Goal: Obtain resource: Obtain resource

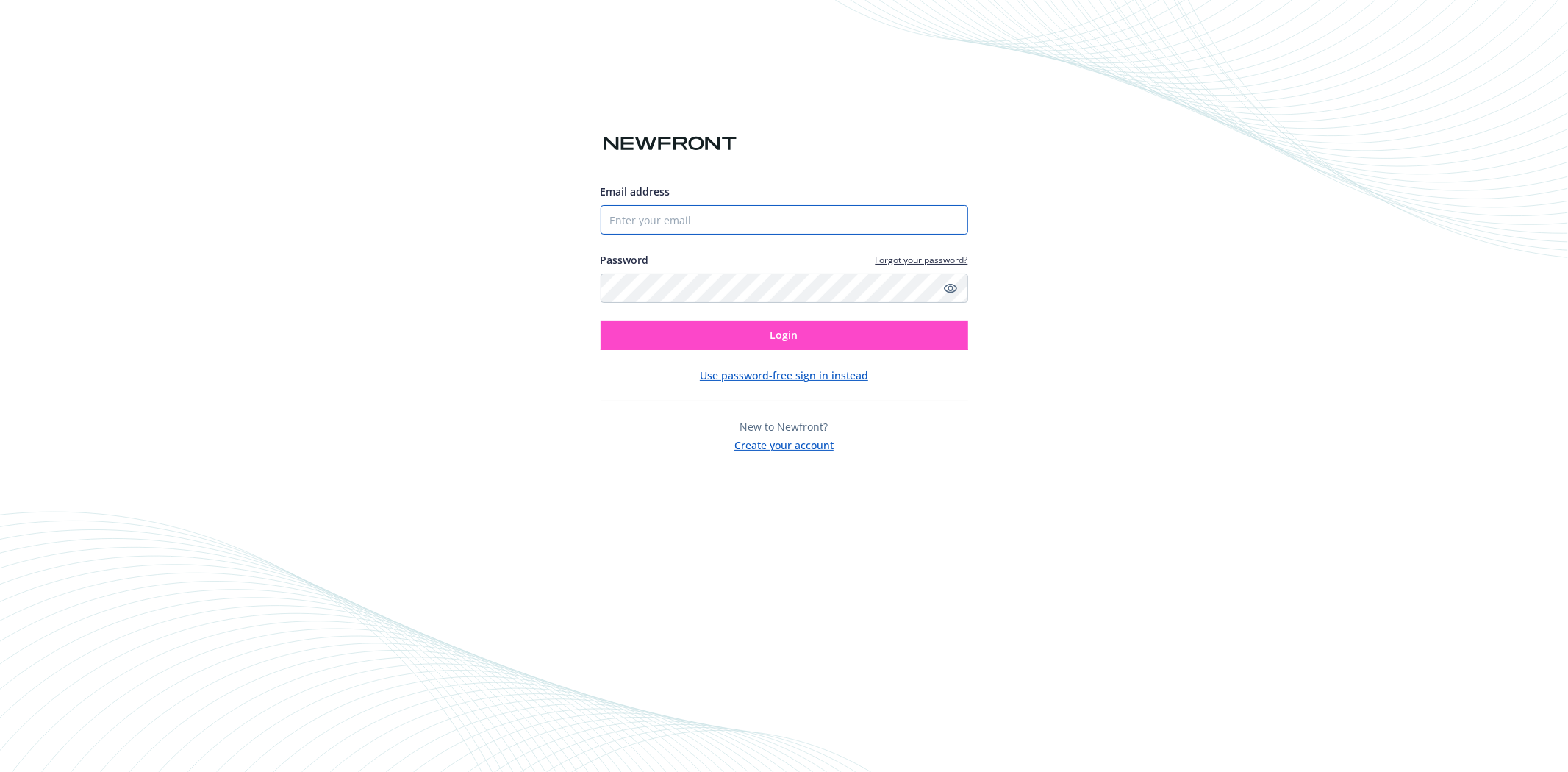
type input "[EMAIL_ADDRESS][DOMAIN_NAME]"
click at [786, 332] on span "Login" at bounding box center [785, 334] width 28 height 14
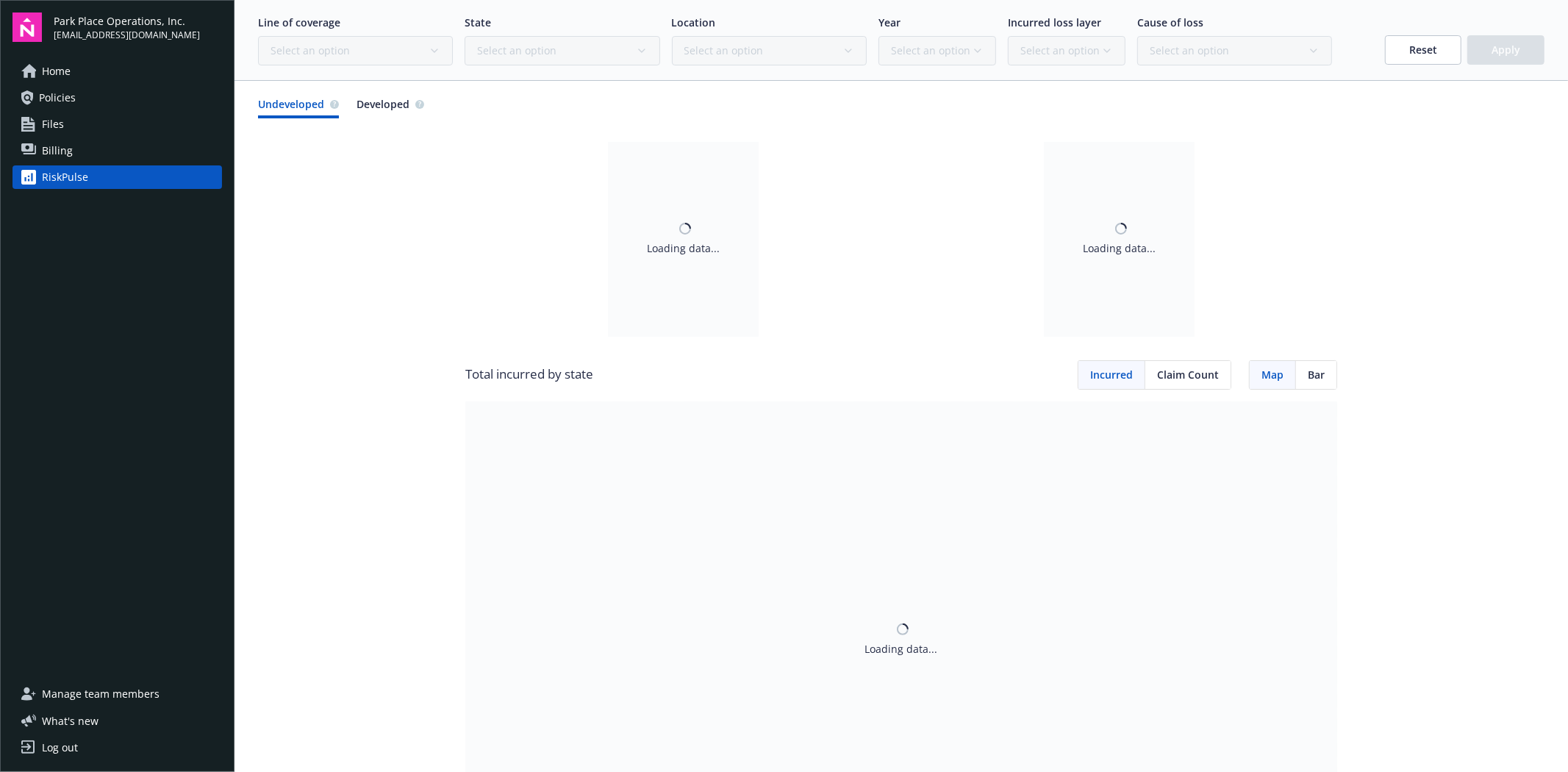
click at [86, 92] on link "Policies" at bounding box center [117, 98] width 210 height 24
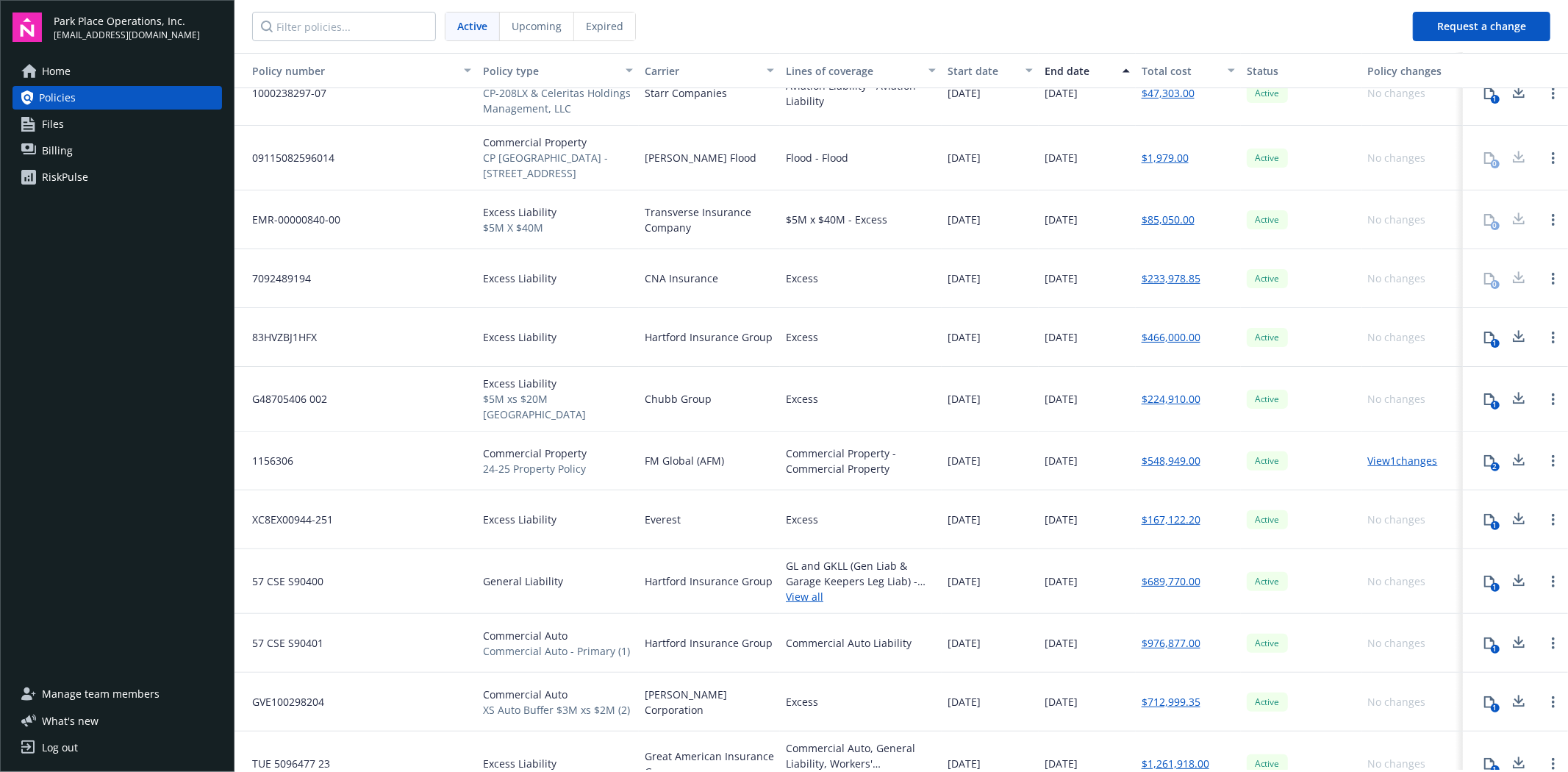
scroll to position [245, 0]
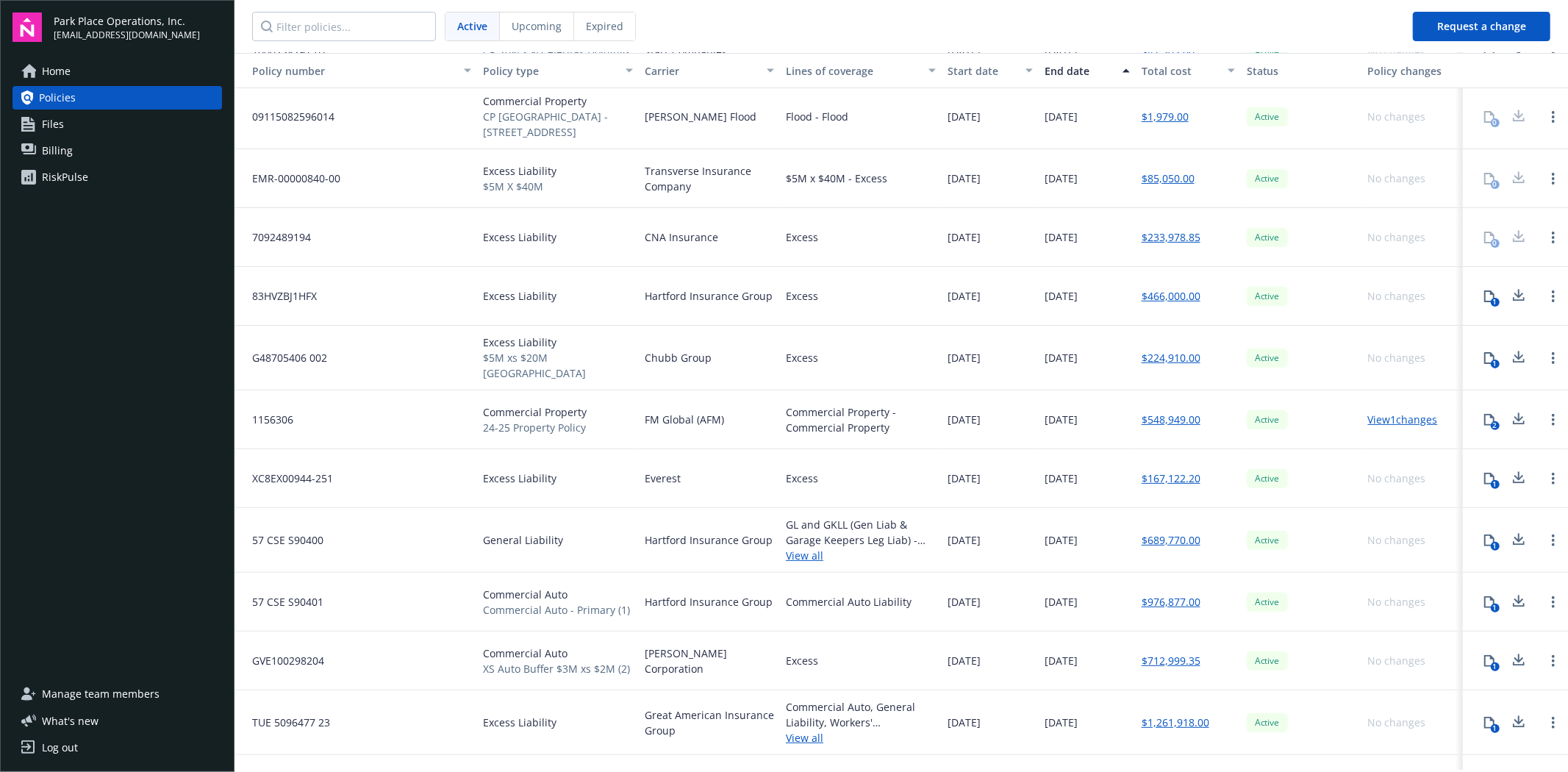
click at [1490, 297] on div "1" at bounding box center [1495, 302] width 9 height 9
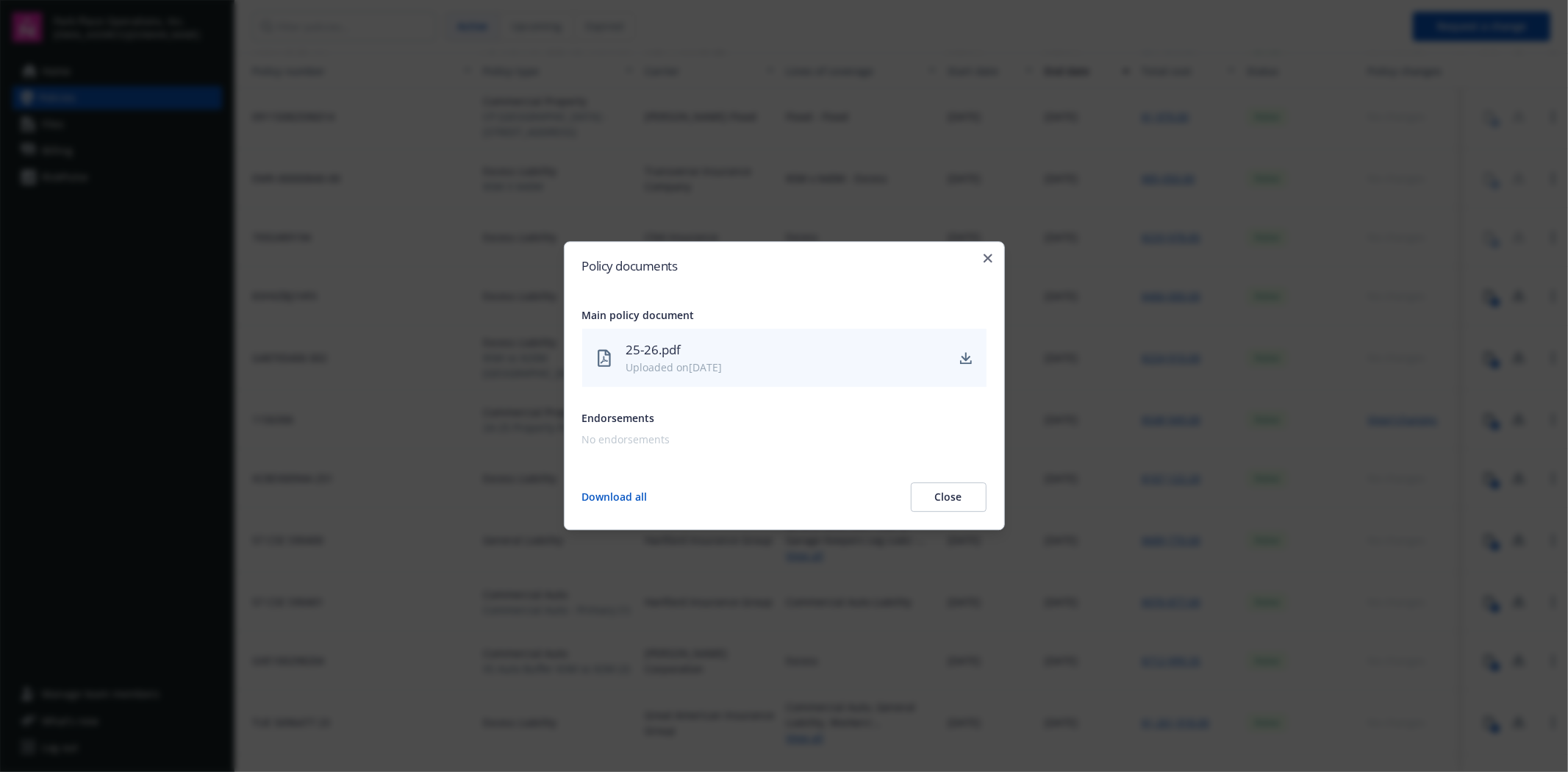
click at [659, 355] on div "25-26.pdf" at bounding box center [785, 350] width 319 height 19
click at [965, 354] on icon "download" at bounding box center [965, 356] width 10 height 9
click at [989, 265] on div "Policy documents Main policy document 25-26.pdf Uploaded on [DATE] Endorsements…" at bounding box center [784, 385] width 441 height 289
click at [987, 252] on div "Policy documents Main policy document 25-26.pdf Uploaded on [DATE] Endorsements…" at bounding box center [784, 385] width 441 height 289
click at [988, 256] on icon "button" at bounding box center [988, 258] width 9 height 9
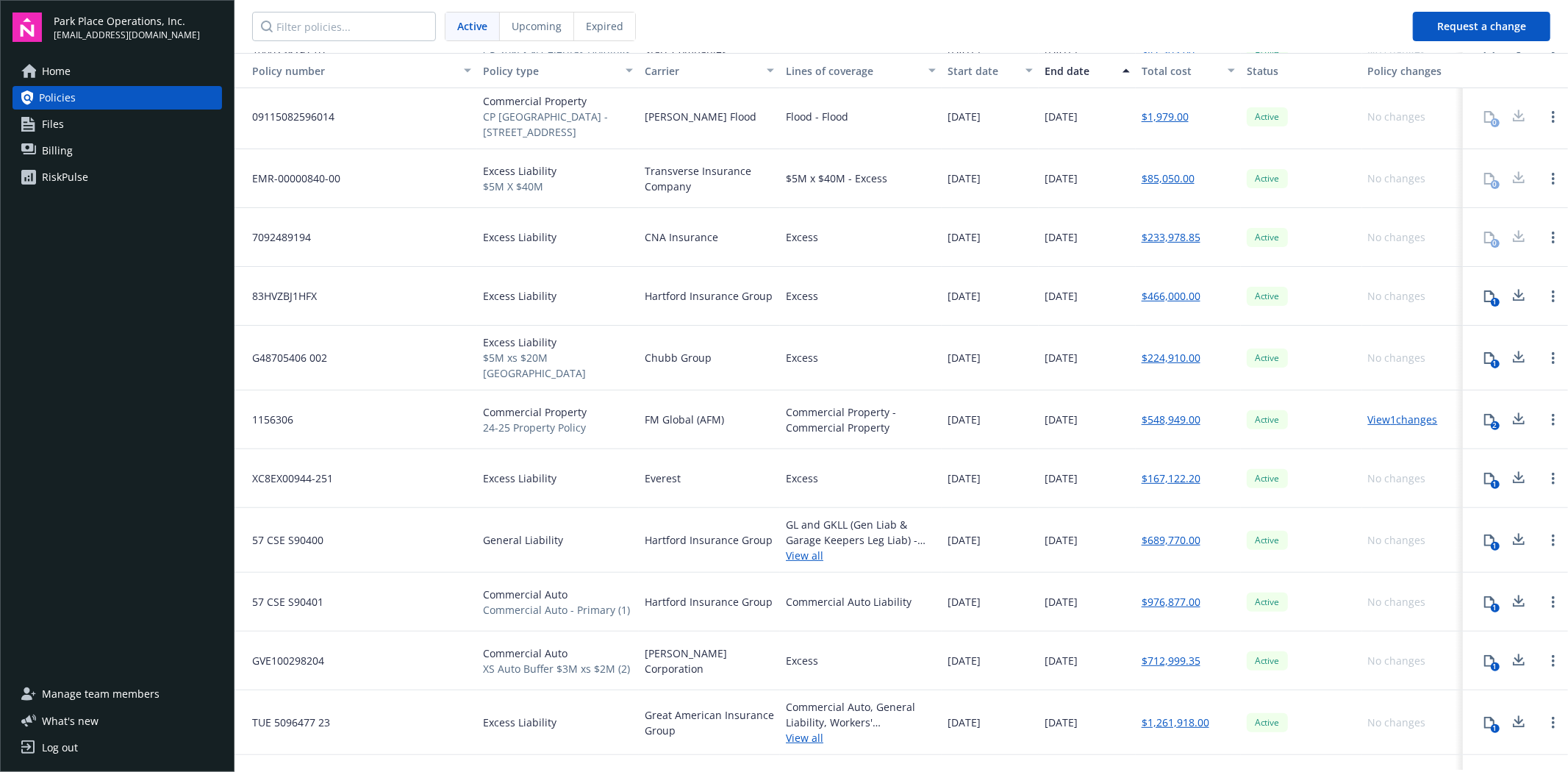
click at [671, 226] on div "CNA Insurance" at bounding box center [709, 238] width 141 height 59
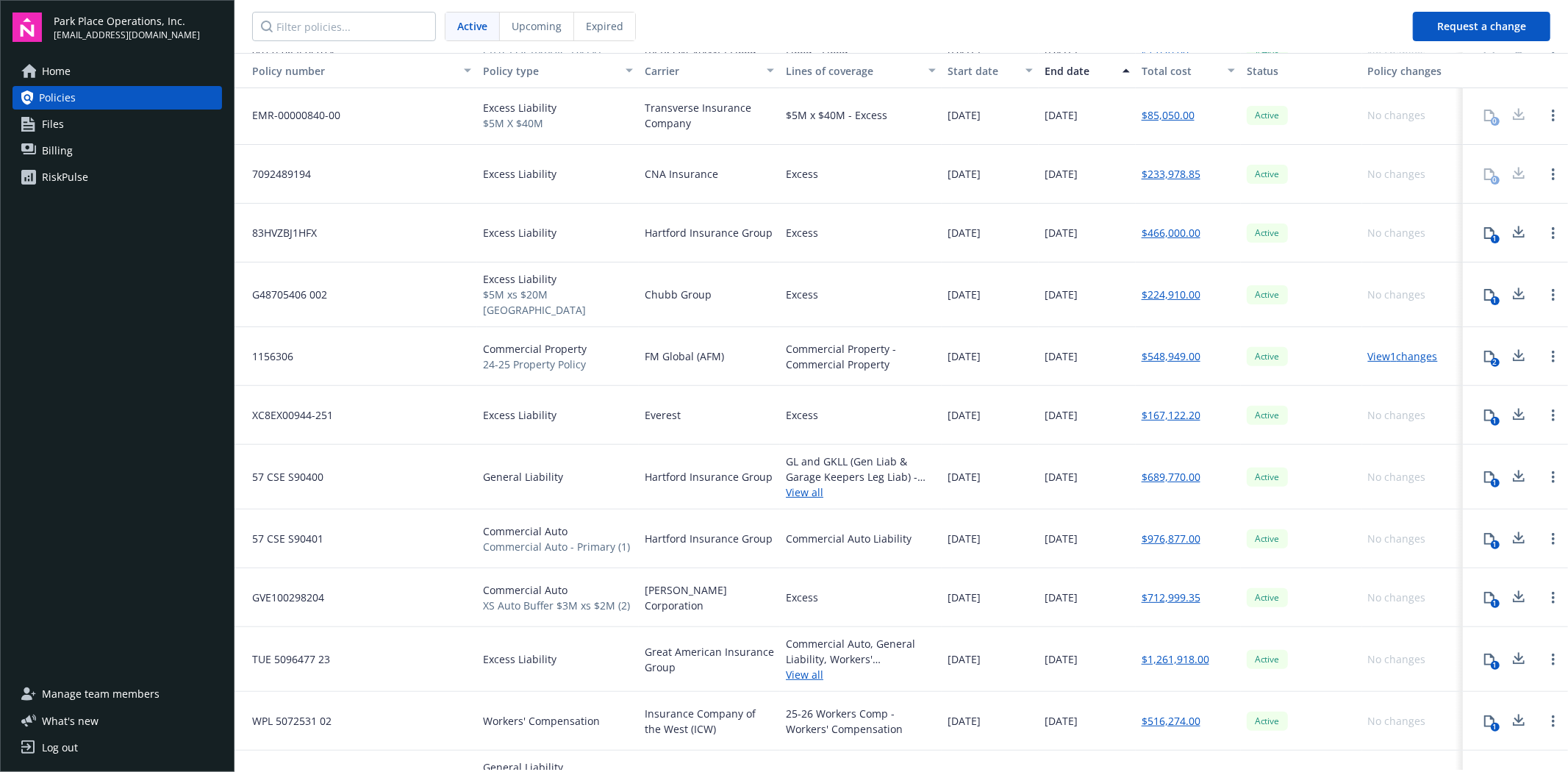
scroll to position [298, 0]
click at [678, 178] on span "CNA Insurance" at bounding box center [681, 177] width 74 height 15
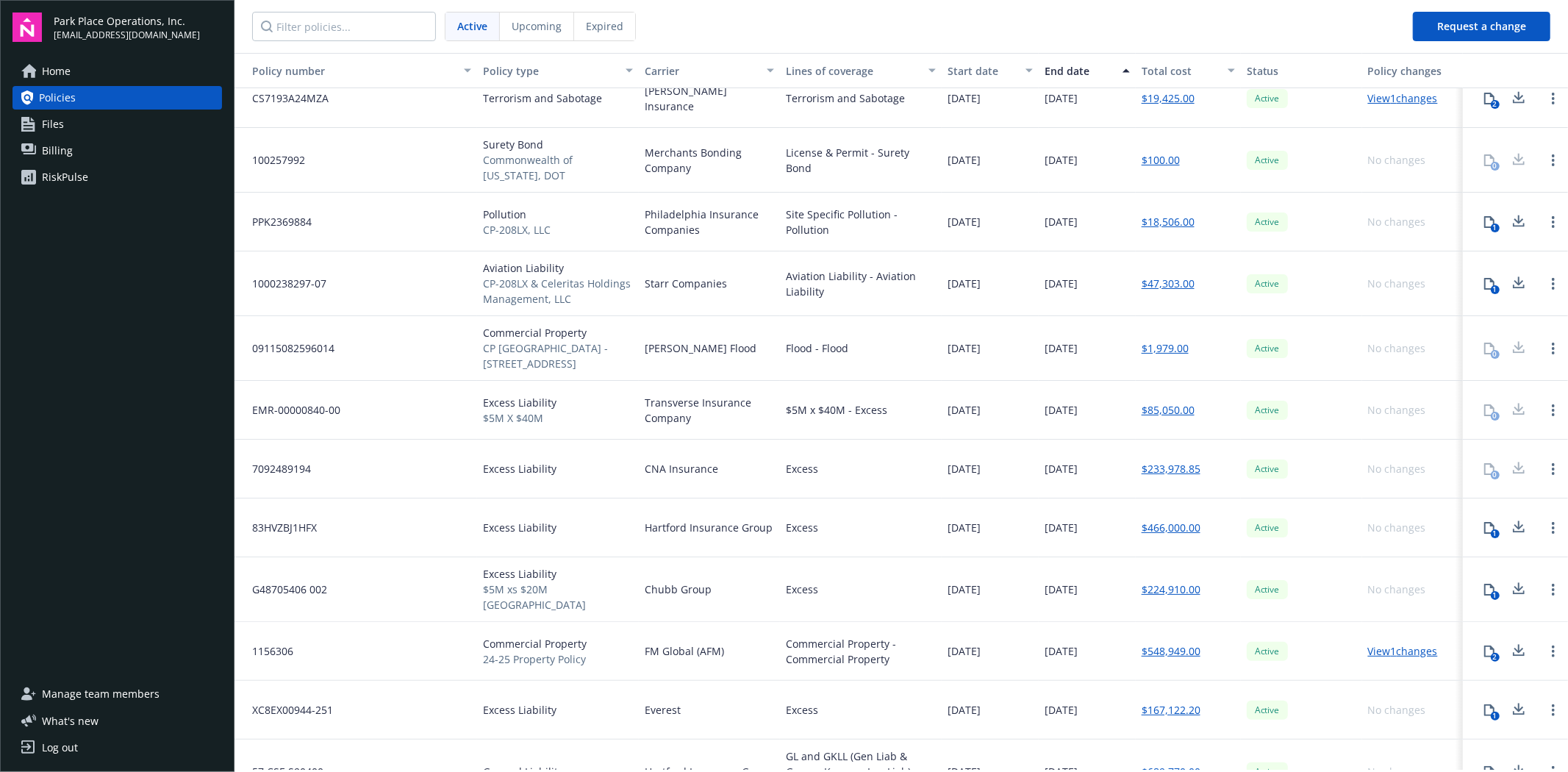
scroll to position [0, 0]
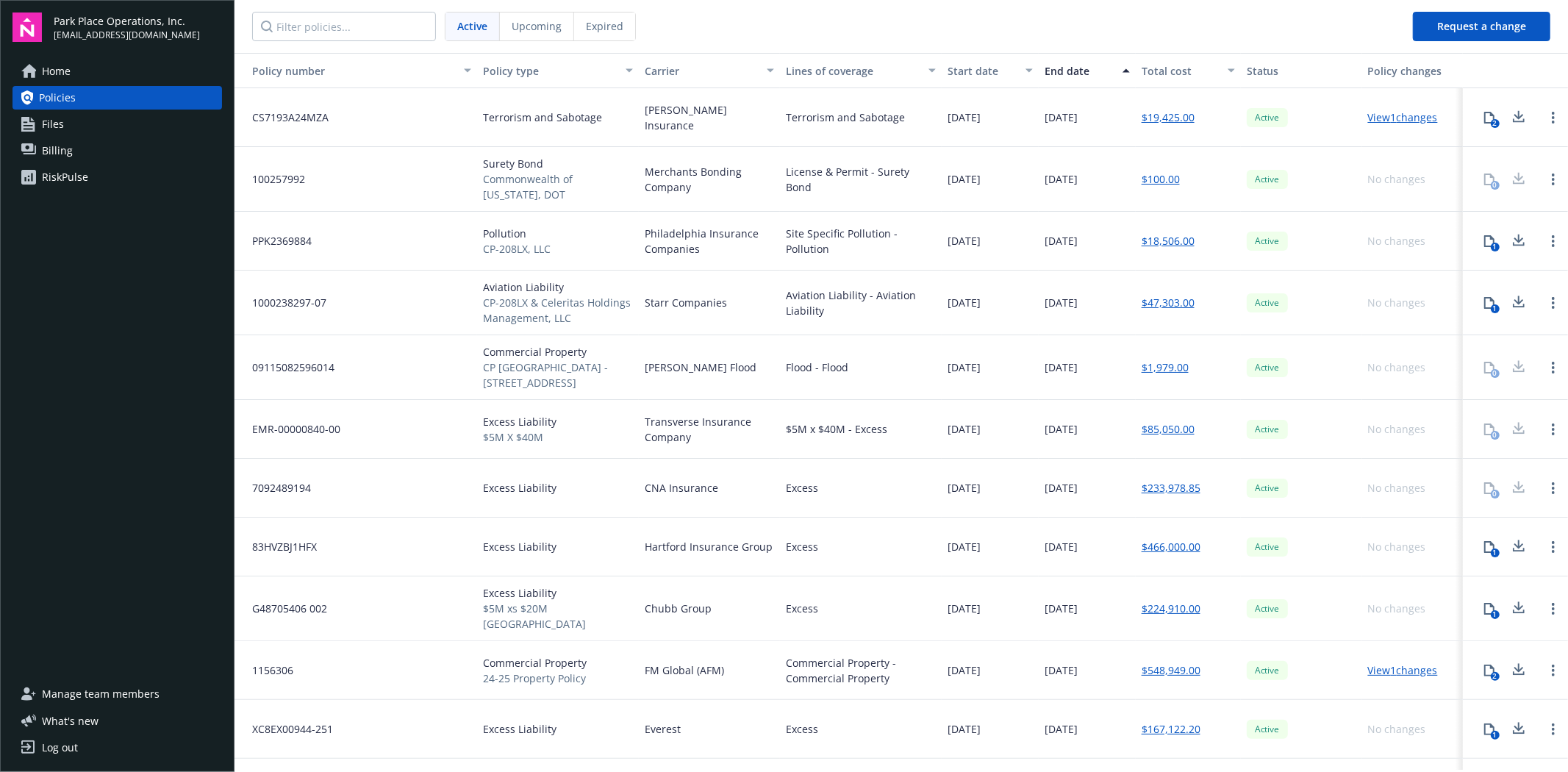
click at [57, 120] on span "Files" at bounding box center [53, 124] width 22 height 24
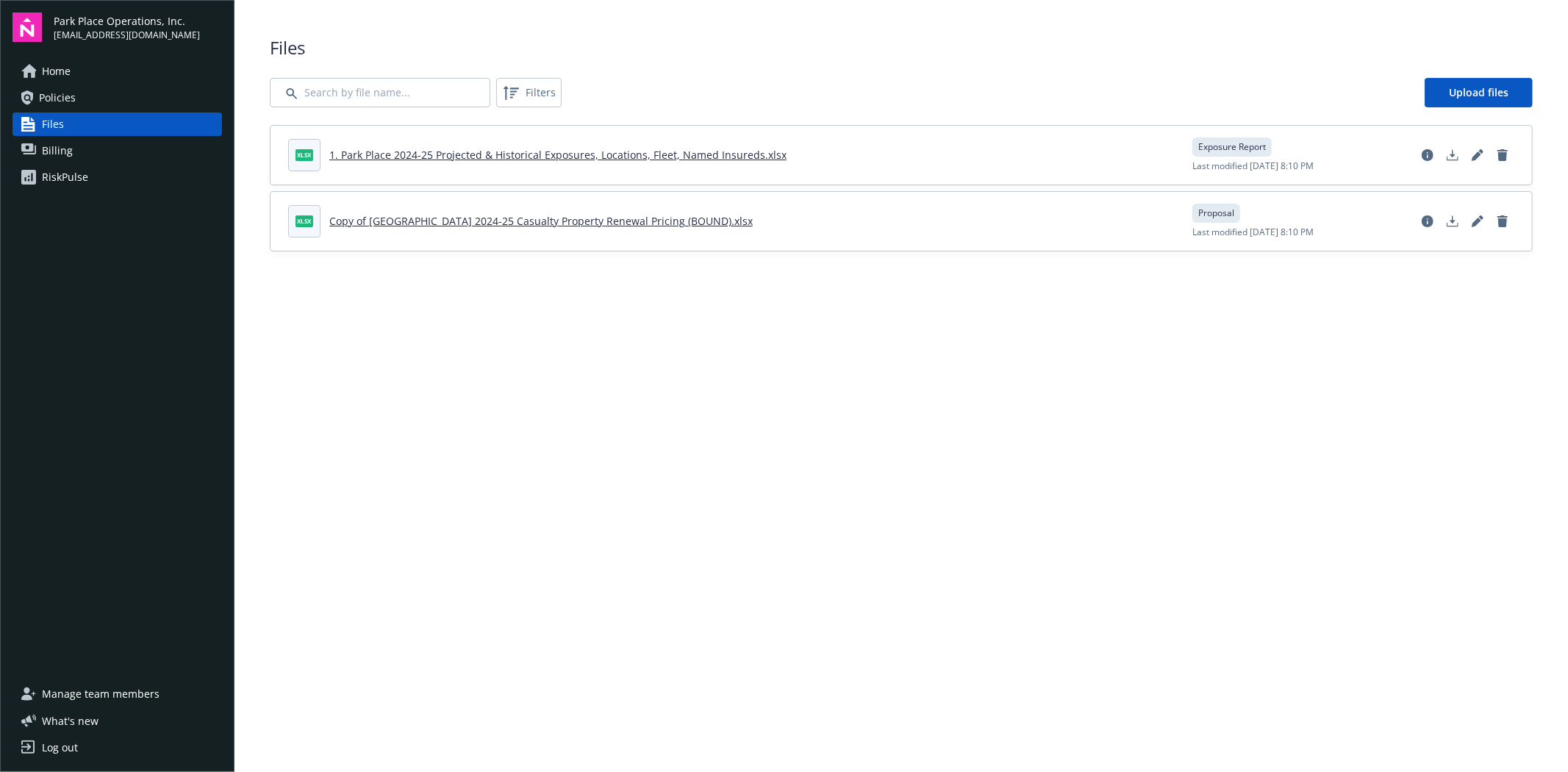
click at [64, 65] on span "Home" at bounding box center [56, 72] width 29 height 24
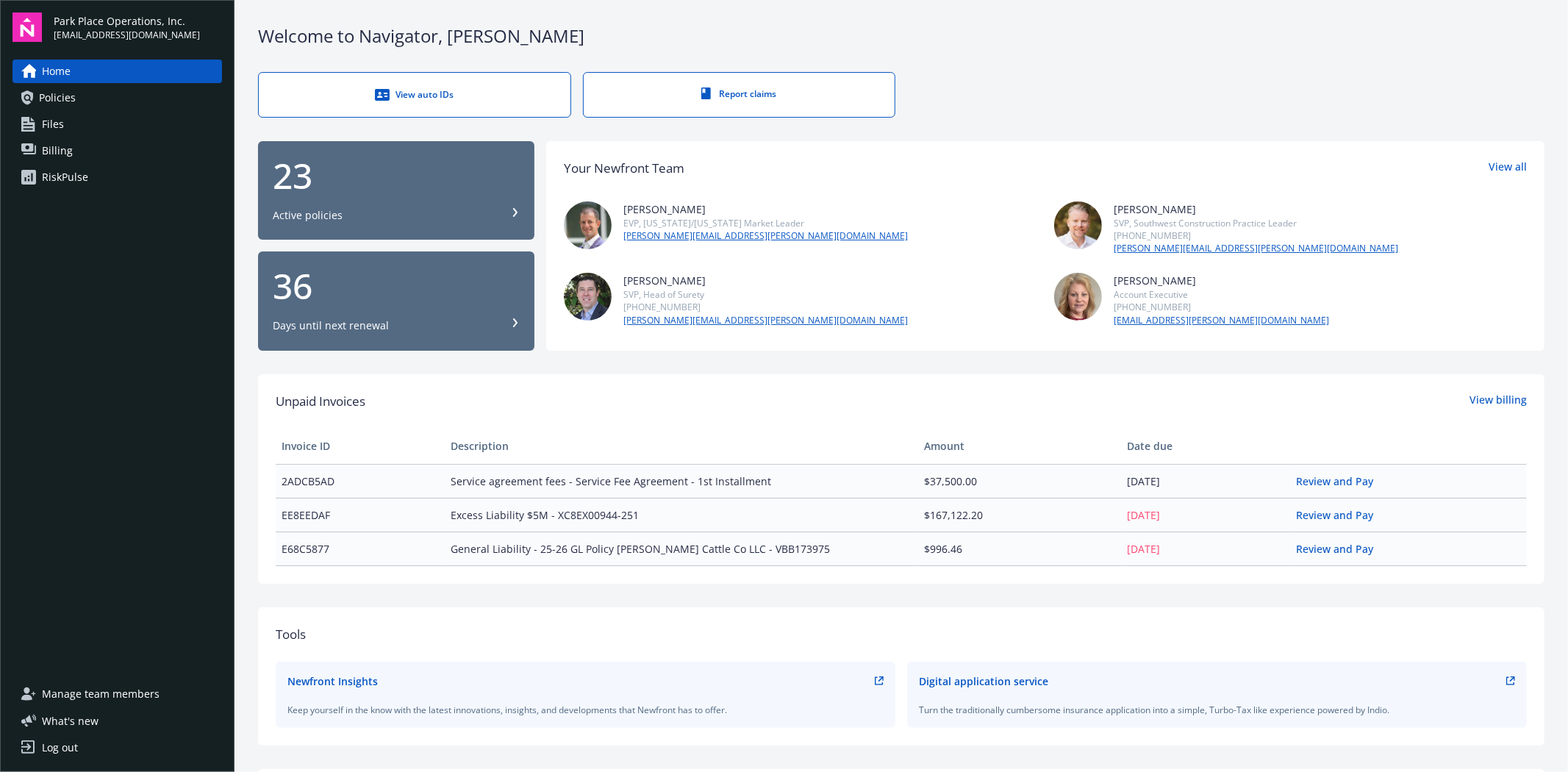
click at [68, 152] on span "Billing" at bounding box center [58, 151] width 31 height 24
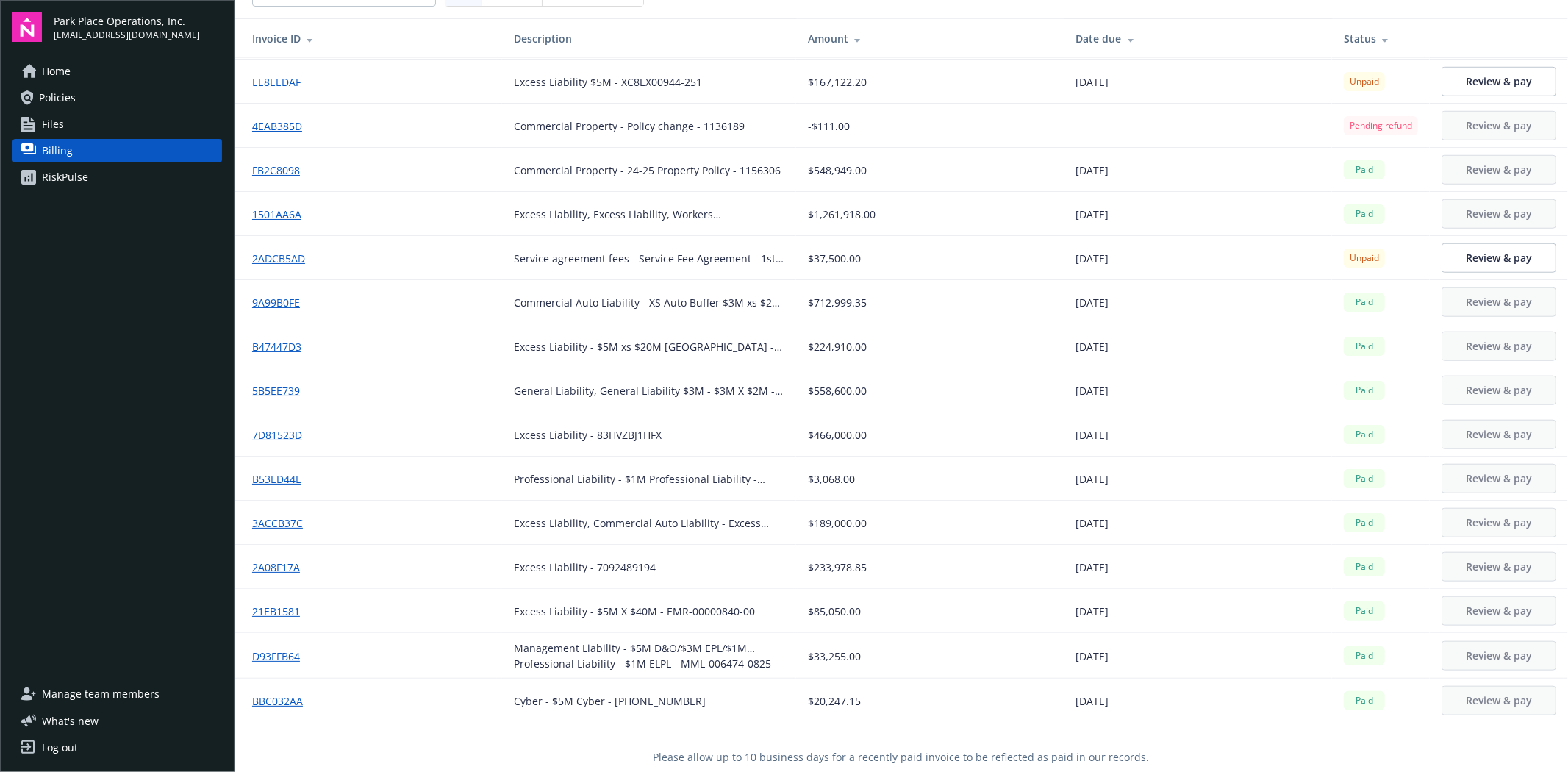
scroll to position [53, 0]
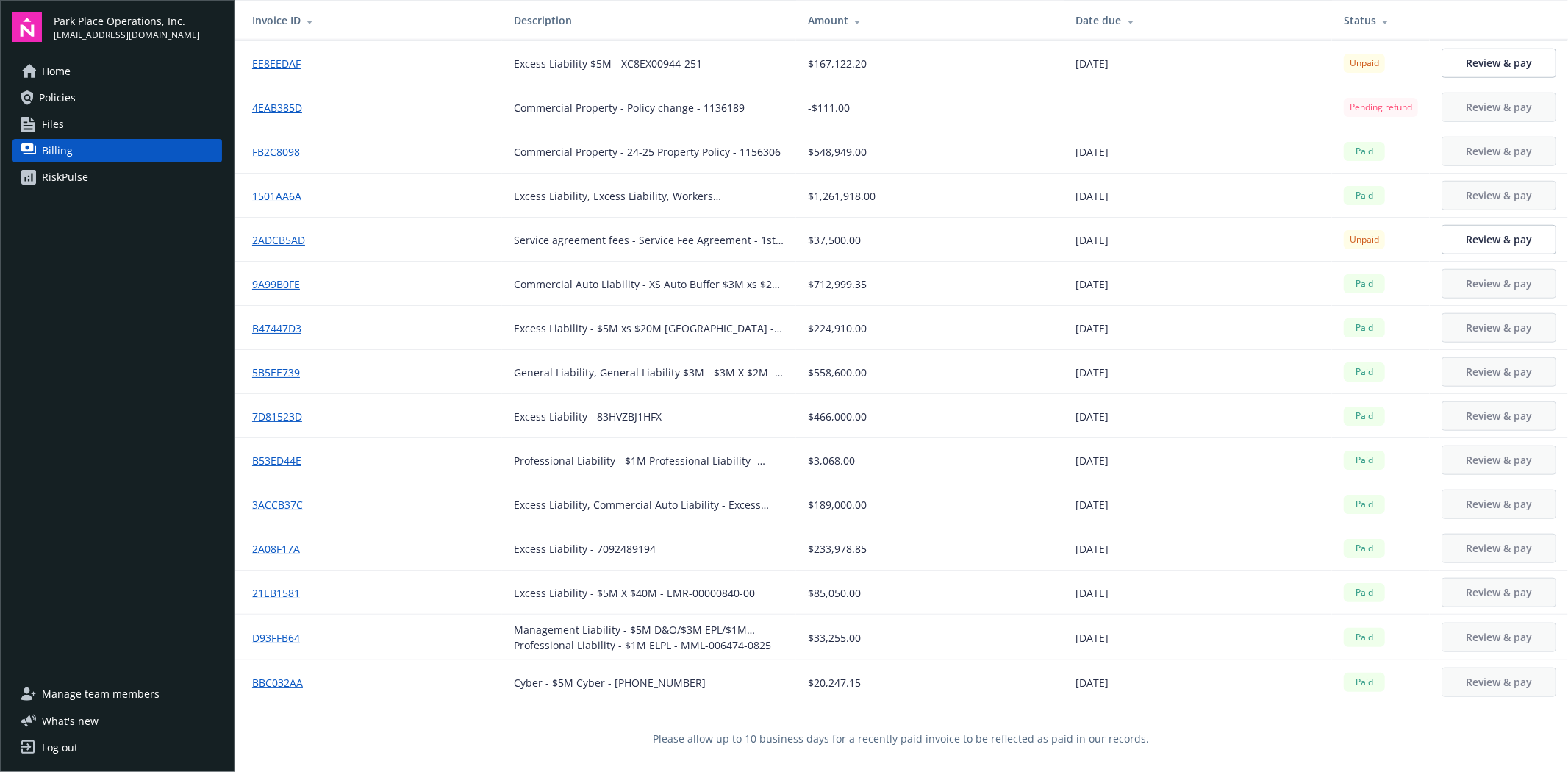
click at [60, 120] on span "Files" at bounding box center [53, 124] width 22 height 24
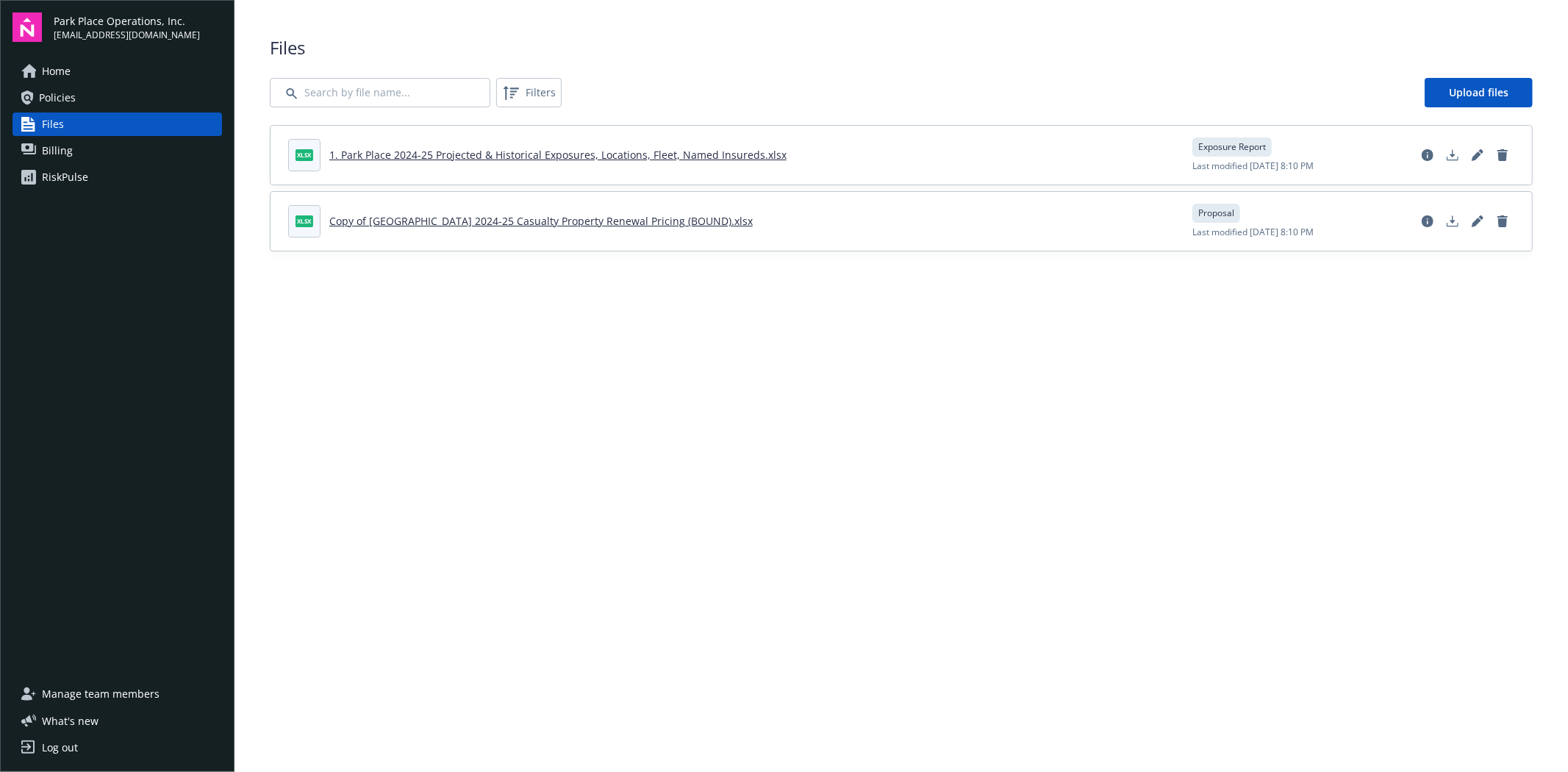
click at [69, 94] on span "Policies" at bounding box center [58, 98] width 37 height 24
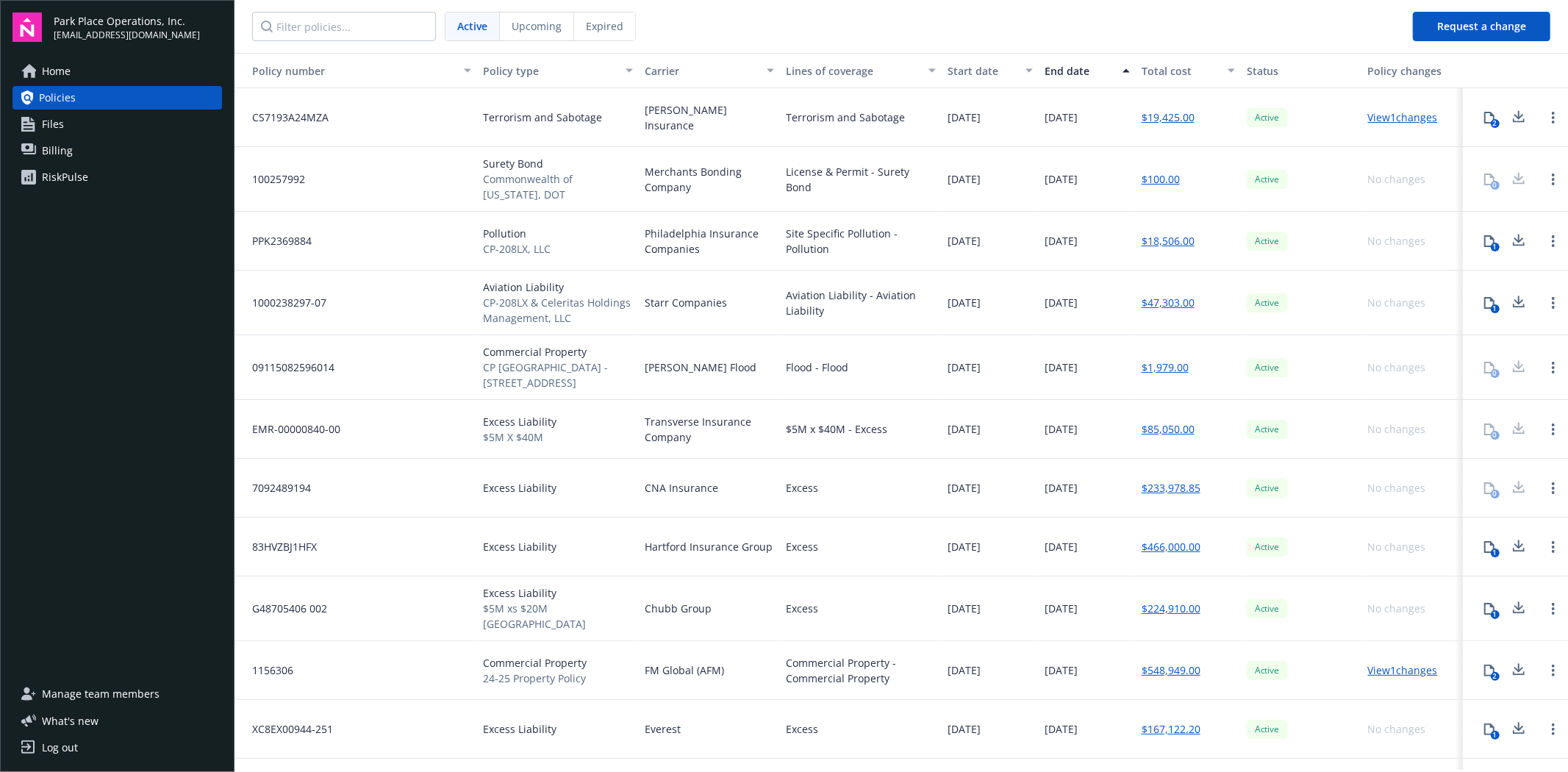
click at [75, 76] on link "Home" at bounding box center [117, 72] width 210 height 24
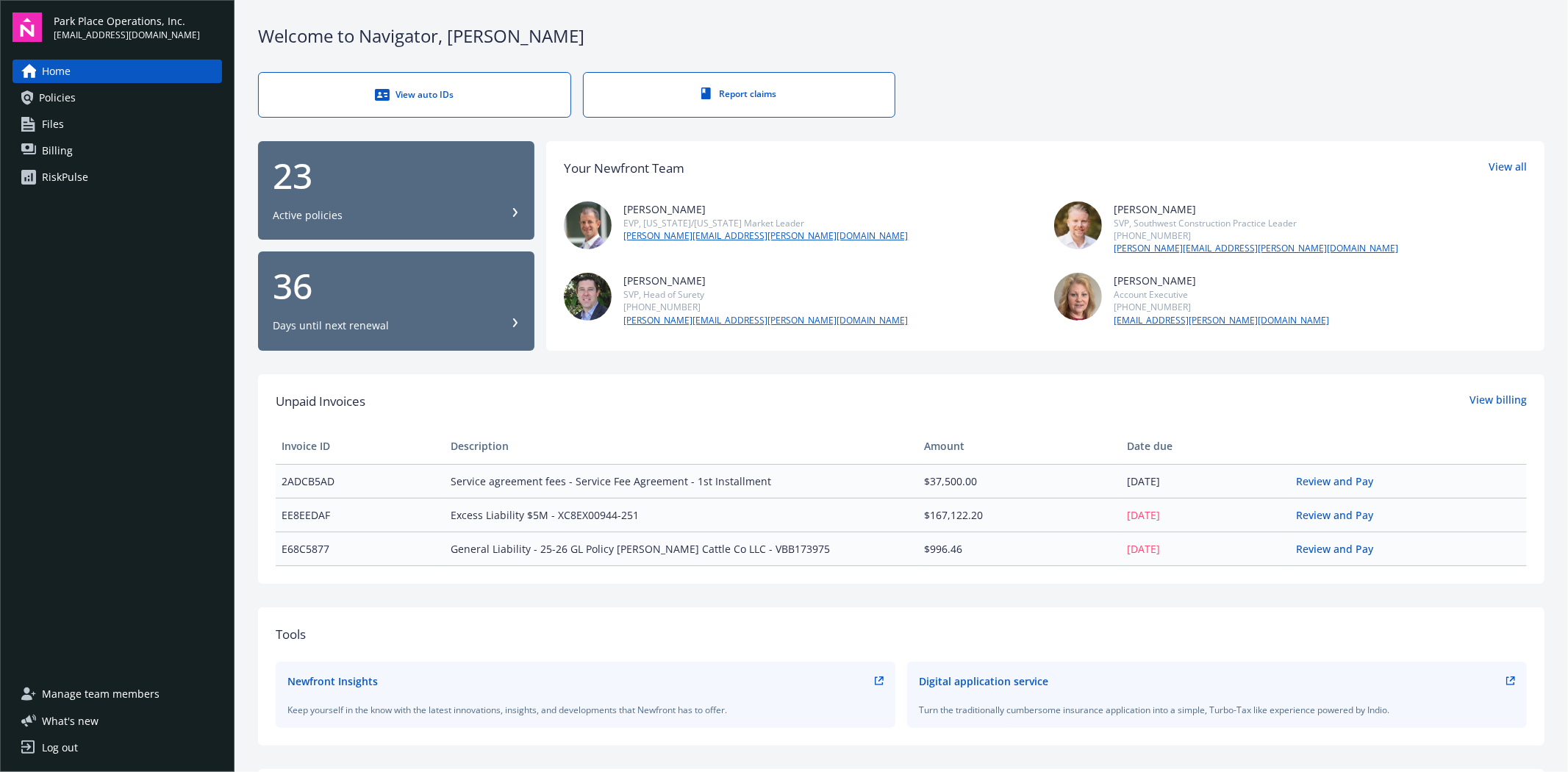
click at [55, 173] on div "RiskPulse" at bounding box center [65, 177] width 47 height 24
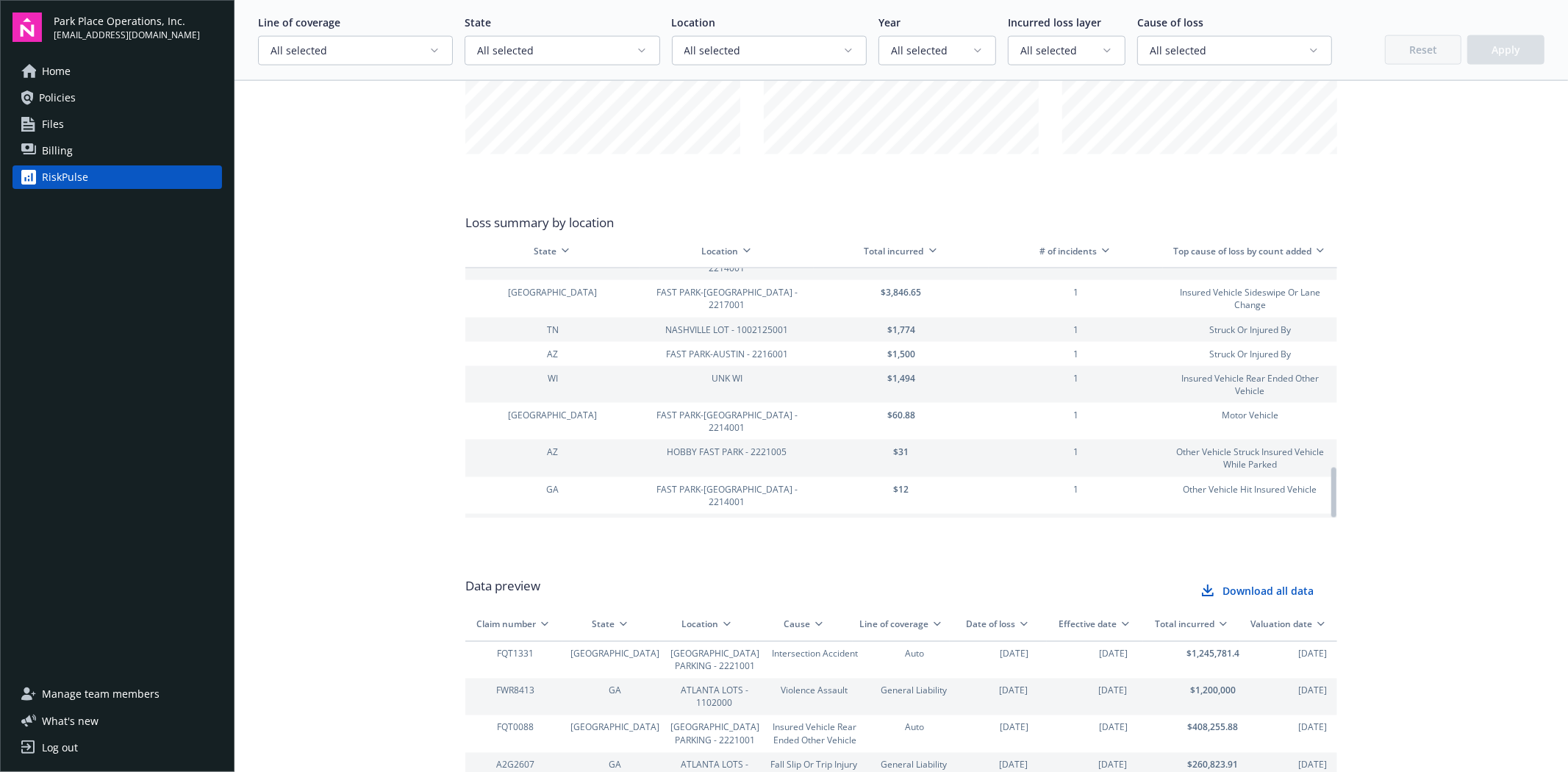
scroll to position [1796, 0]
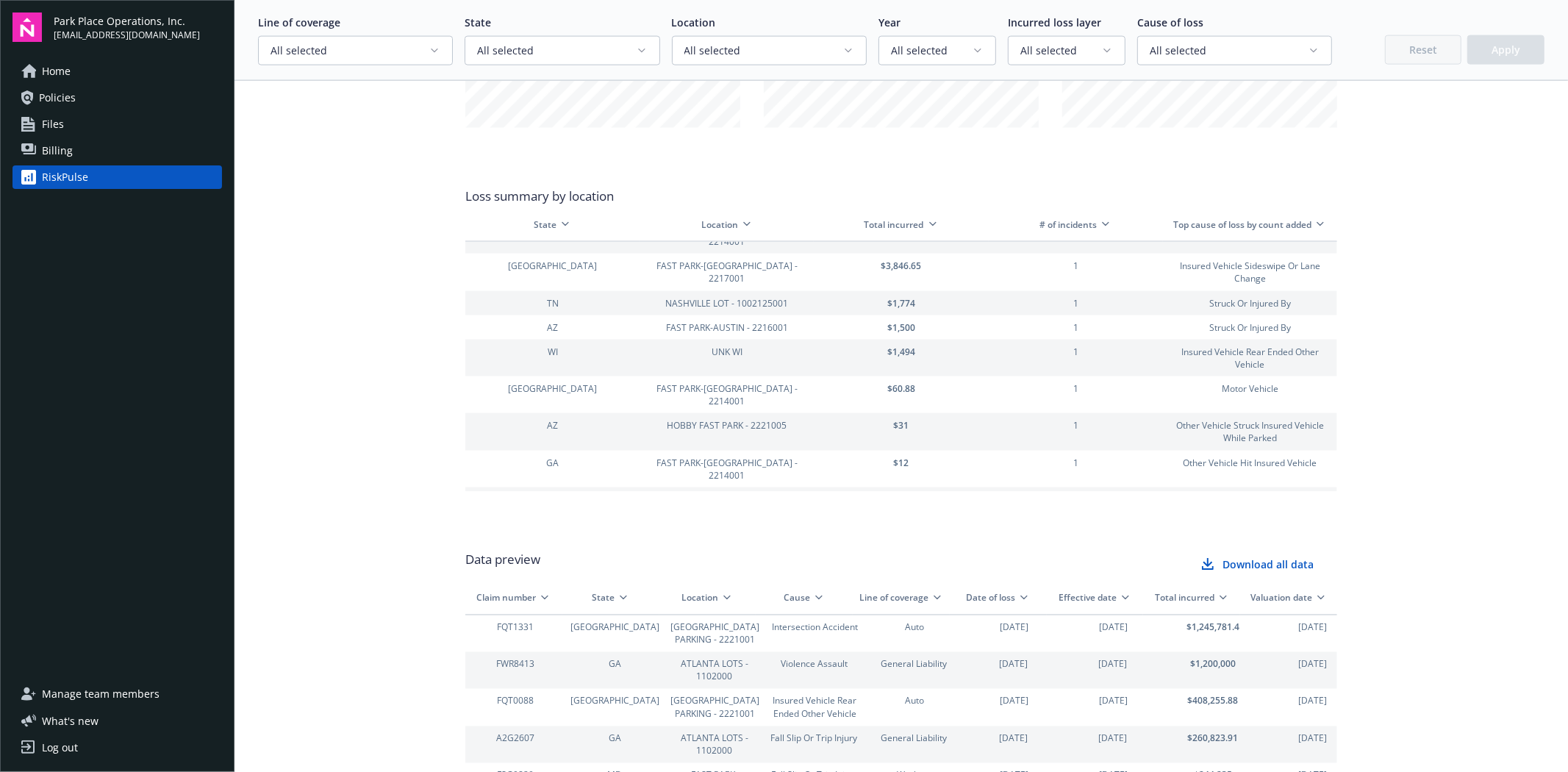
drag, startPoint x: 1258, startPoint y: 563, endPoint x: 1223, endPoint y: 554, distance: 36.1
click at [1257, 563] on span "Download all data" at bounding box center [1268, 565] width 91 height 15
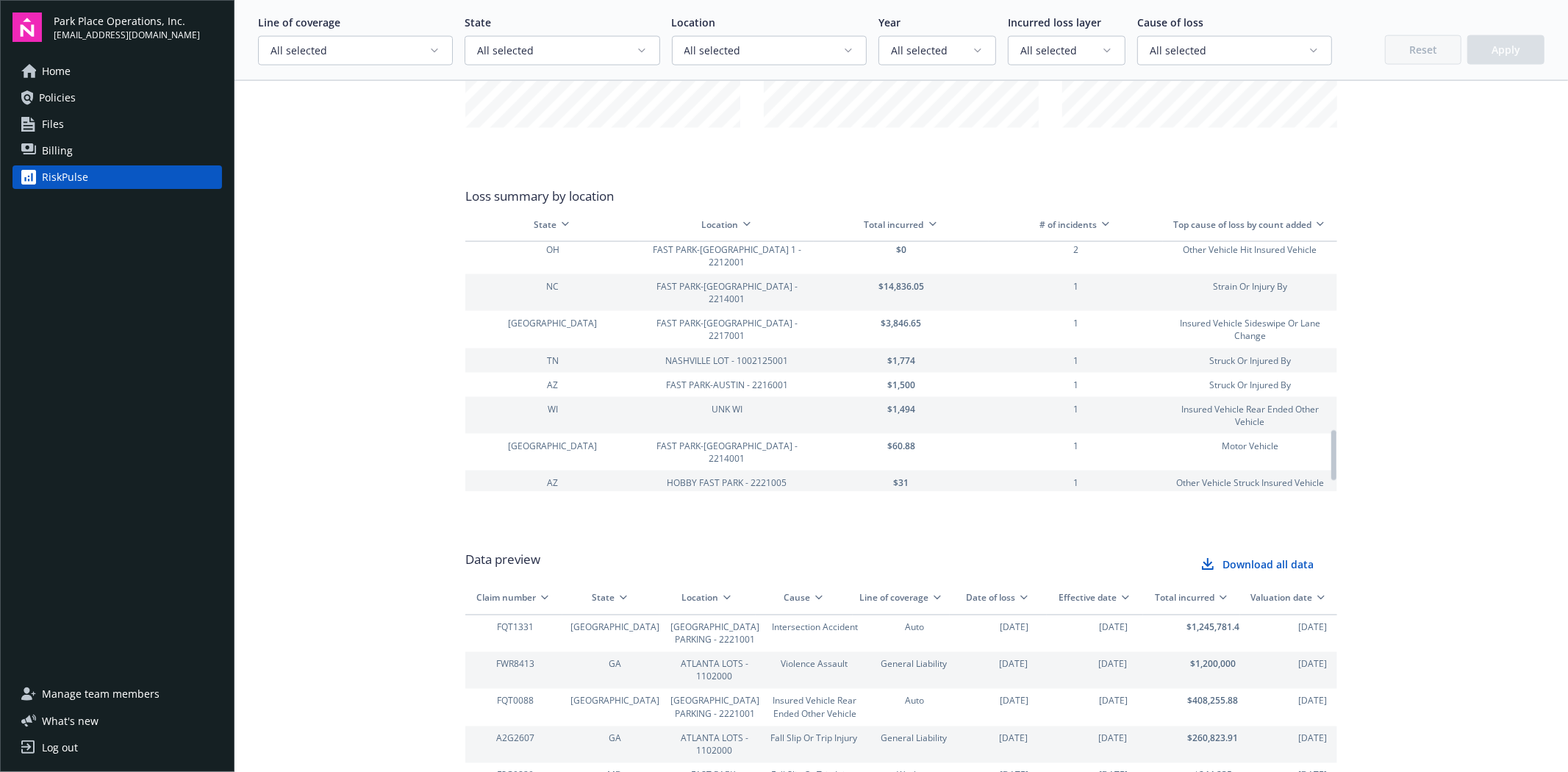
scroll to position [943, 0]
drag, startPoint x: 1327, startPoint y: 475, endPoint x: 1327, endPoint y: 465, distance: 10.0
click at [1331, 465] on div at bounding box center [1333, 456] width 5 height 50
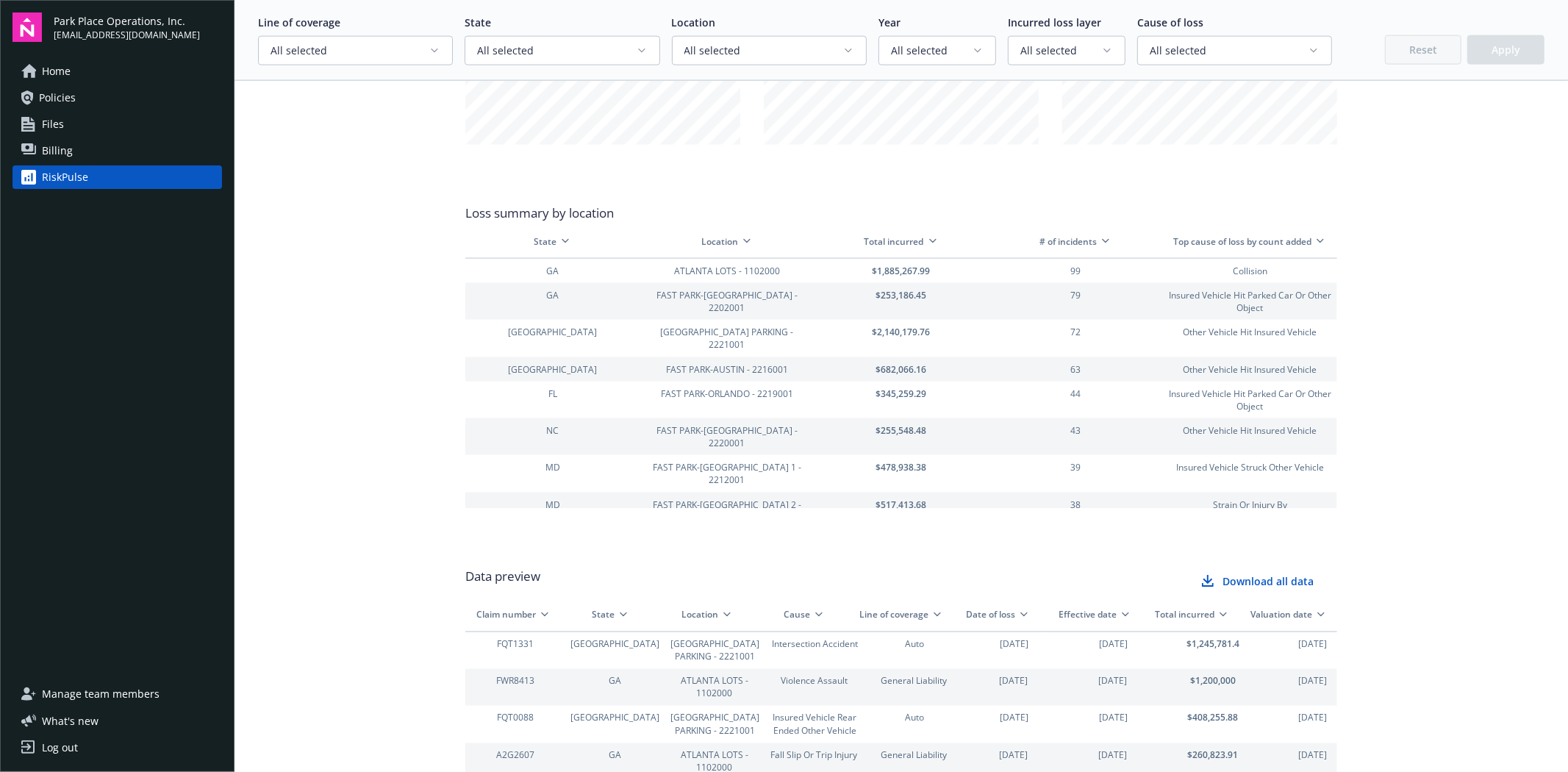
scroll to position [1878, 0]
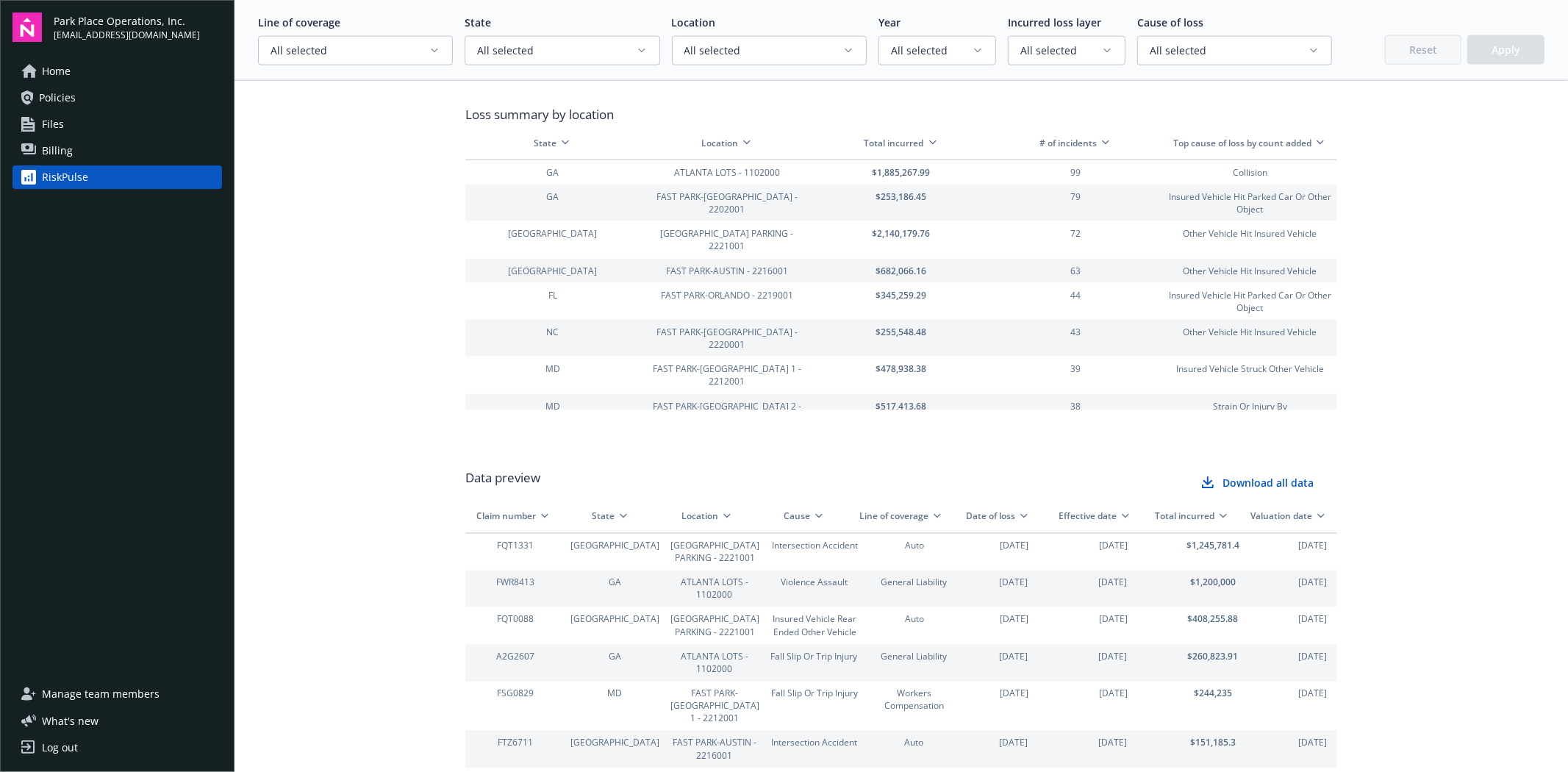
click at [1248, 480] on span "Download all data" at bounding box center [1268, 483] width 91 height 15
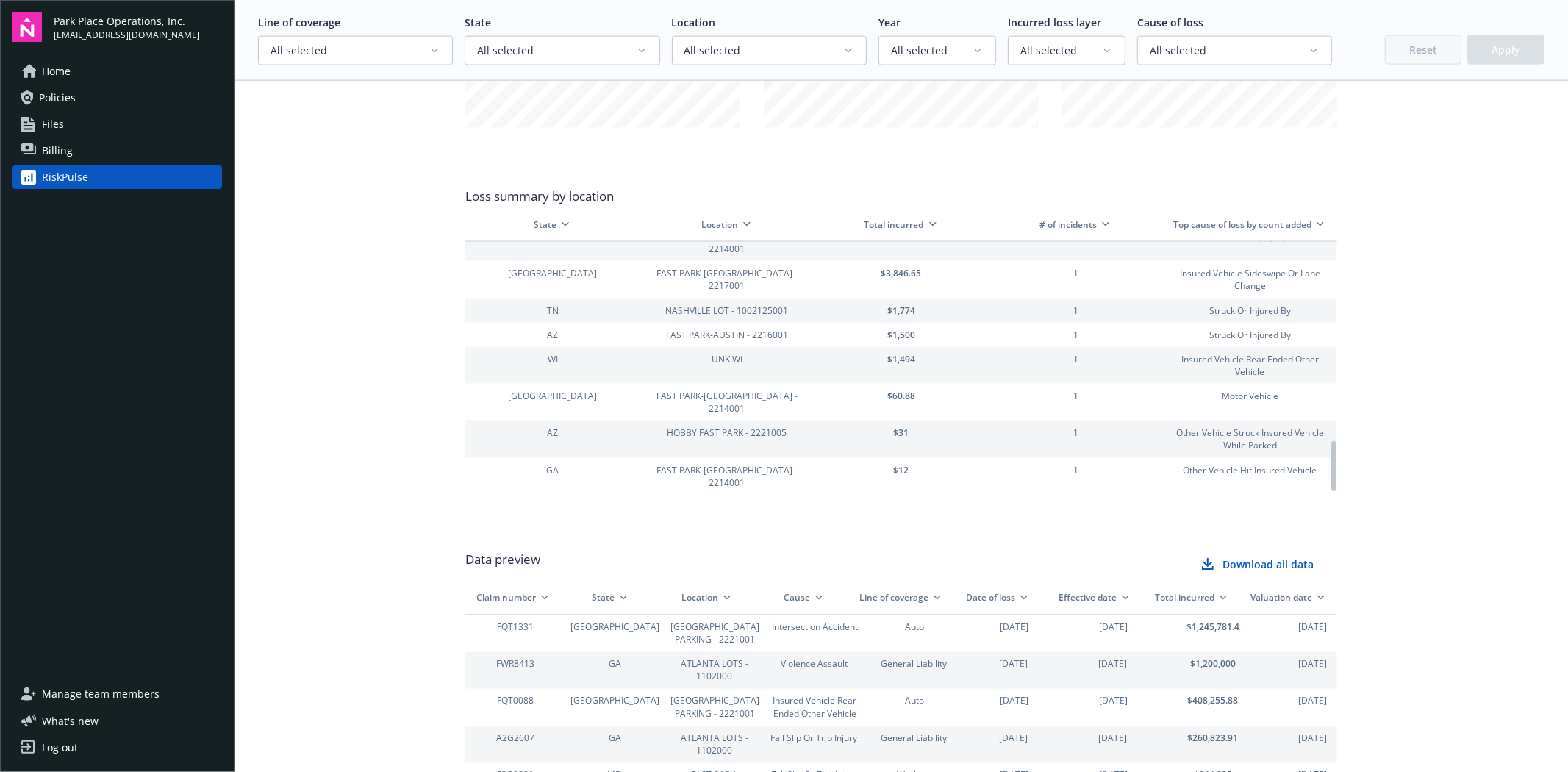
scroll to position [996, 0]
drag, startPoint x: 1330, startPoint y: 269, endPoint x: 1380, endPoint y: 529, distance: 264.8
click at [1337, 492] on div at bounding box center [1333, 367] width 7 height 250
